Goal: Check status: Check status

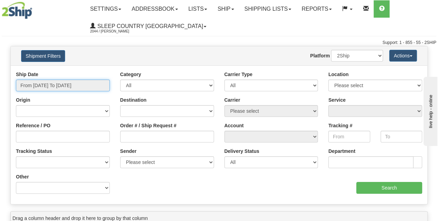
click at [57, 82] on input "From [DATE] To [DATE]" at bounding box center [63, 86] width 94 height 12
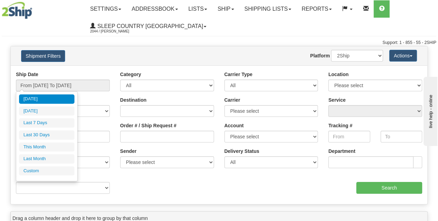
click at [46, 132] on li "Last 30 Days" at bounding box center [46, 134] width 55 height 9
type input "From [DATE] To [DATE]"
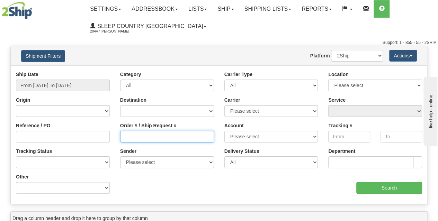
click at [150, 134] on input "Order # / Ship Request #" at bounding box center [167, 137] width 94 height 12
paste input "9002I125293"
type input "9002I125293"
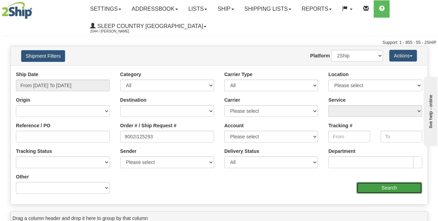
click at [374, 188] on input "Search" at bounding box center [389, 188] width 66 height 12
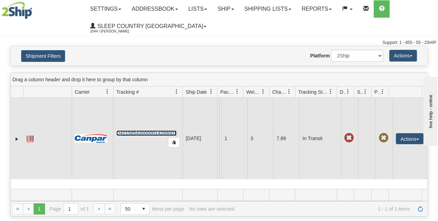
click at [142, 136] on link "D421585430000014268001" at bounding box center [146, 133] width 60 height 6
